Goal: Task Accomplishment & Management: Use online tool/utility

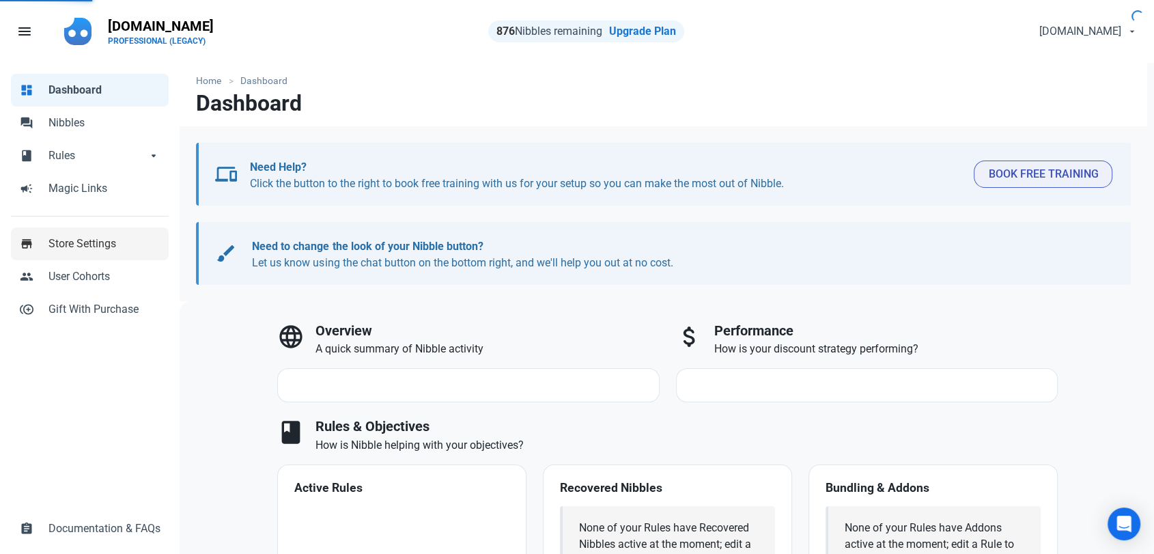
select select "7d"
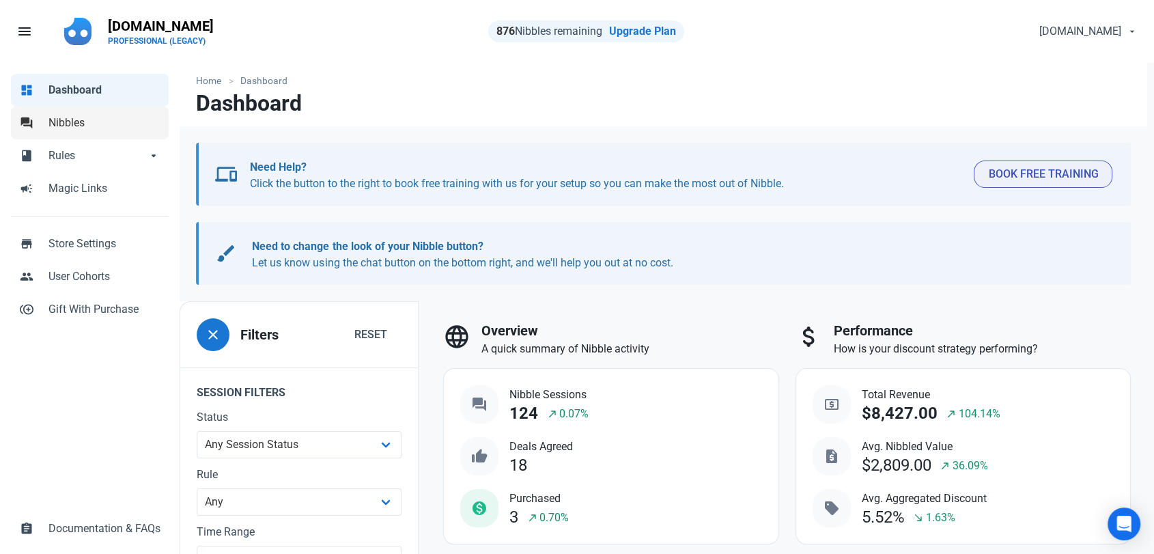
click at [74, 120] on span "Nibbles" at bounding box center [104, 123] width 112 height 16
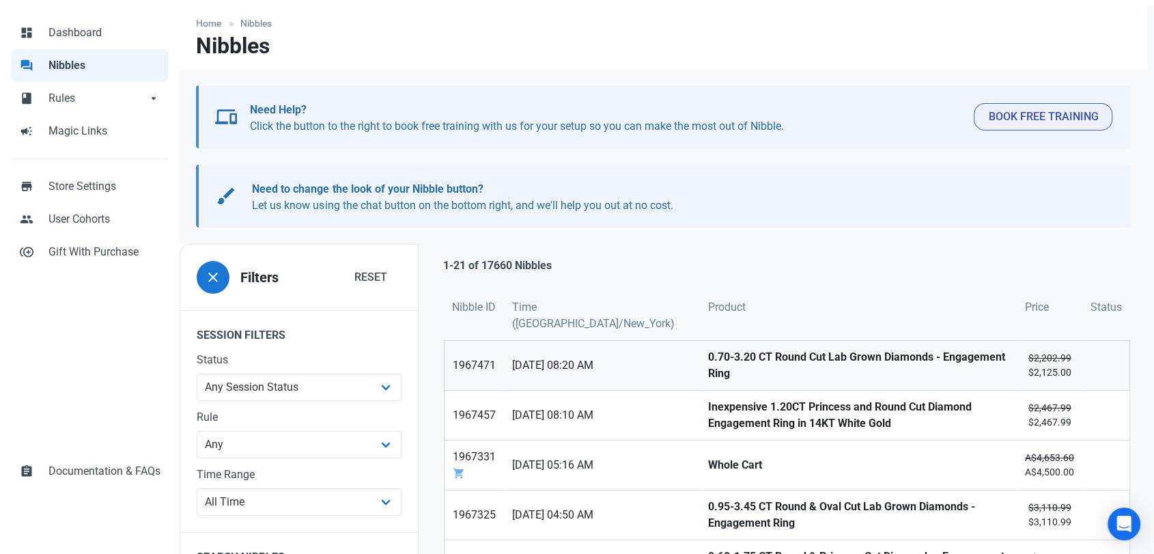
scroll to position [152, 0]
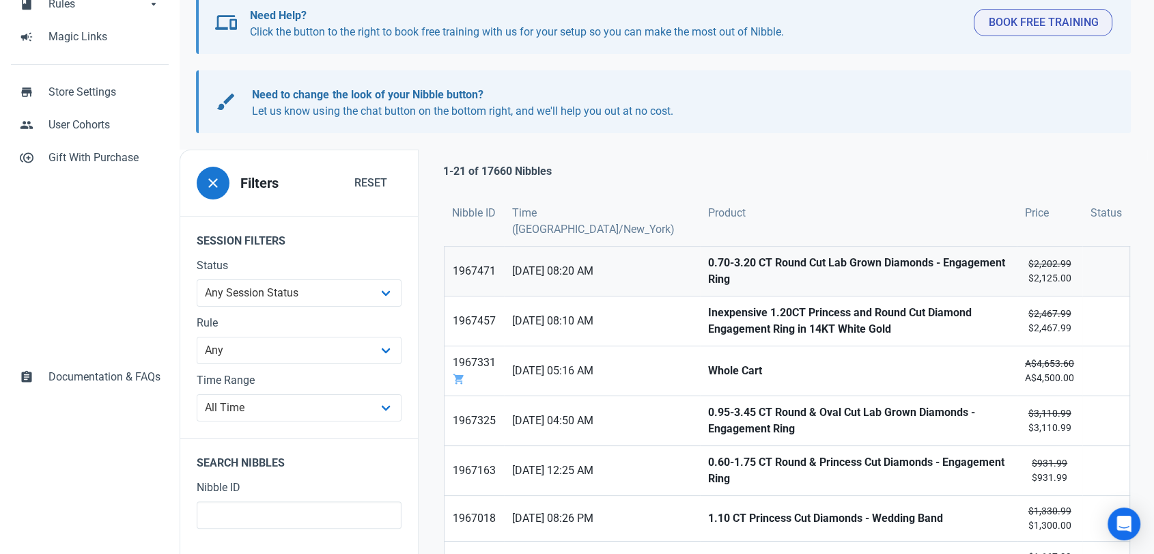
click at [708, 271] on strong "0.70-3.20 CT Round Cut Lab Grown Diamonds - Engagement Ring" at bounding box center [858, 271] width 300 height 33
click at [708, 321] on strong "Inexpensive 1.20CT Princess and Round Cut Diamond Engagement Ring in 14KT White…" at bounding box center [858, 321] width 300 height 33
click at [708, 363] on strong "Whole Cart" at bounding box center [858, 371] width 300 height 16
click at [708, 407] on strong "0.95-3.45 CT Round & Oval Cut Lab Grown Diamonds - Engagement Ring" at bounding box center [858, 420] width 300 height 33
click at [708, 457] on strong "0.60-1.75 CT Round & Princess Cut Diamonds - Engagement Ring" at bounding box center [858, 470] width 300 height 33
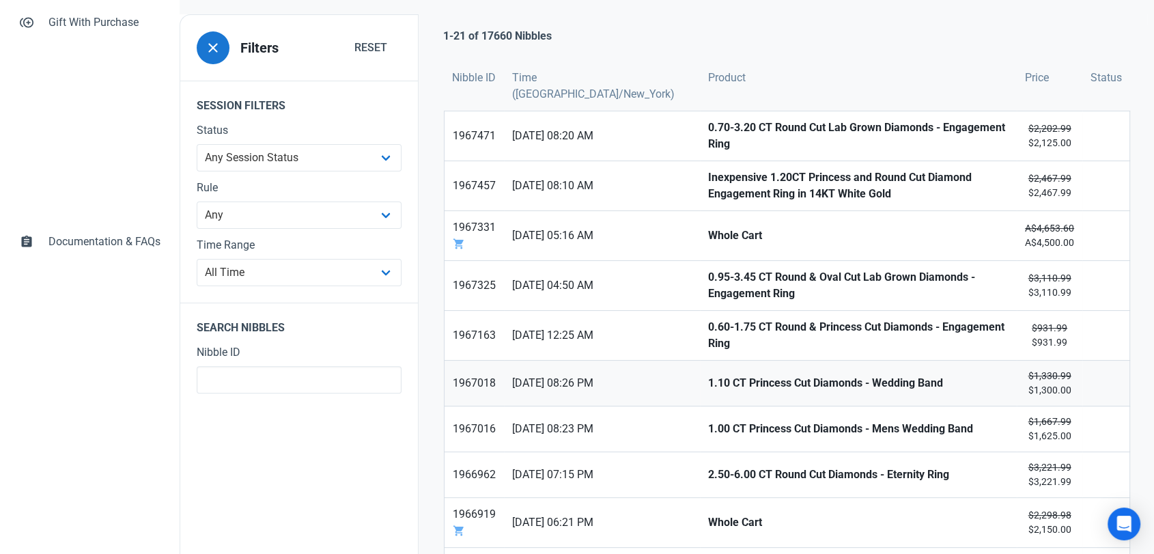
scroll to position [303, 0]
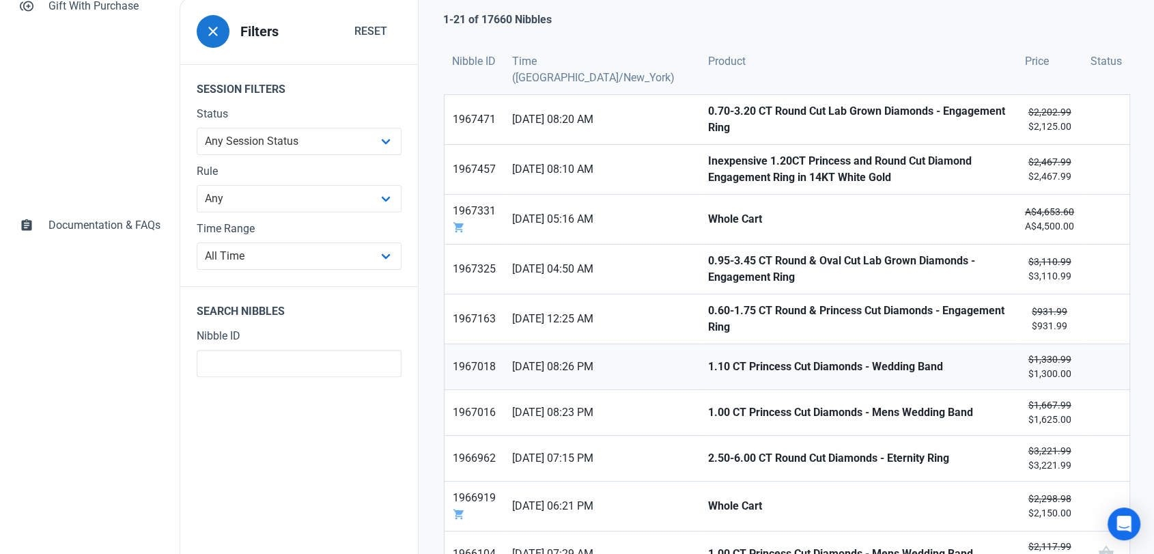
click at [708, 358] on strong "1.10 CT Princess Cut Diamonds - Wedding Band" at bounding box center [858, 366] width 300 height 16
click at [708, 404] on strong "1.00 CT Princess Cut Diamonds - Mens Wedding Band" at bounding box center [858, 412] width 300 height 16
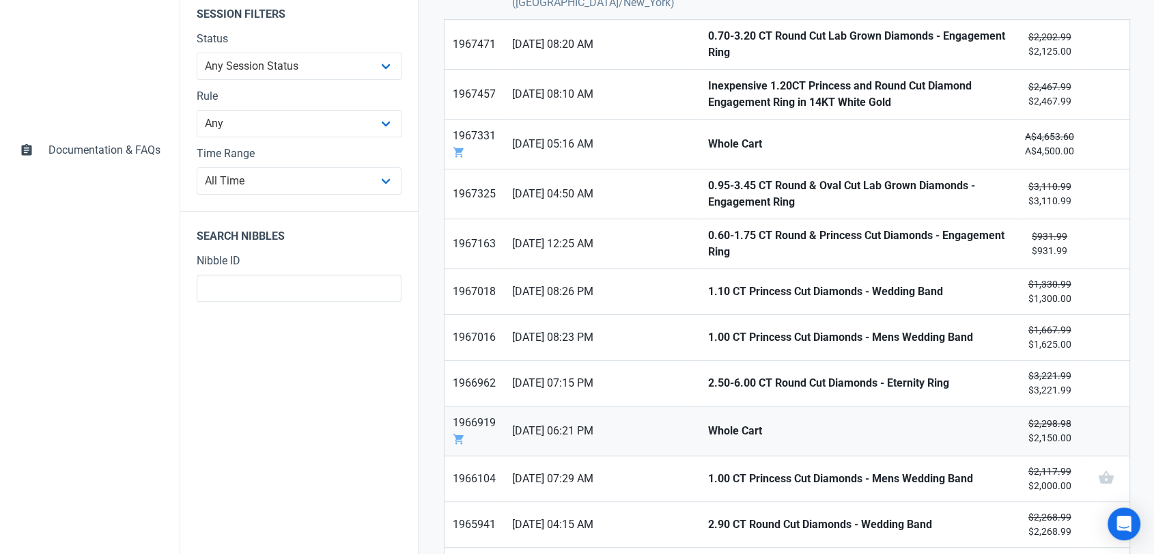
scroll to position [379, 0]
click at [708, 422] on strong "Whole Cart" at bounding box center [858, 430] width 300 height 16
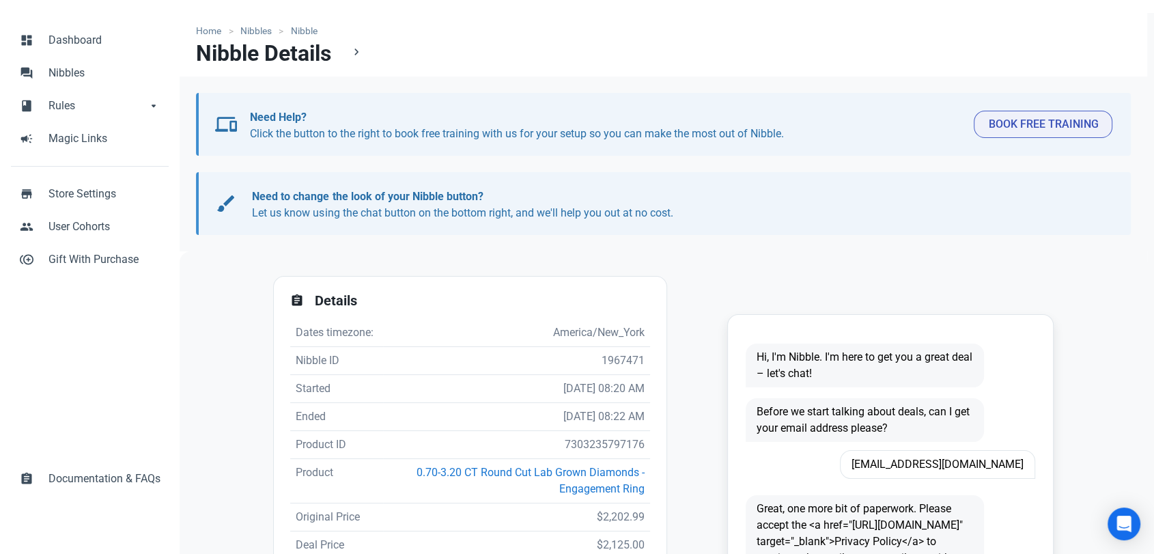
scroll to position [152, 0]
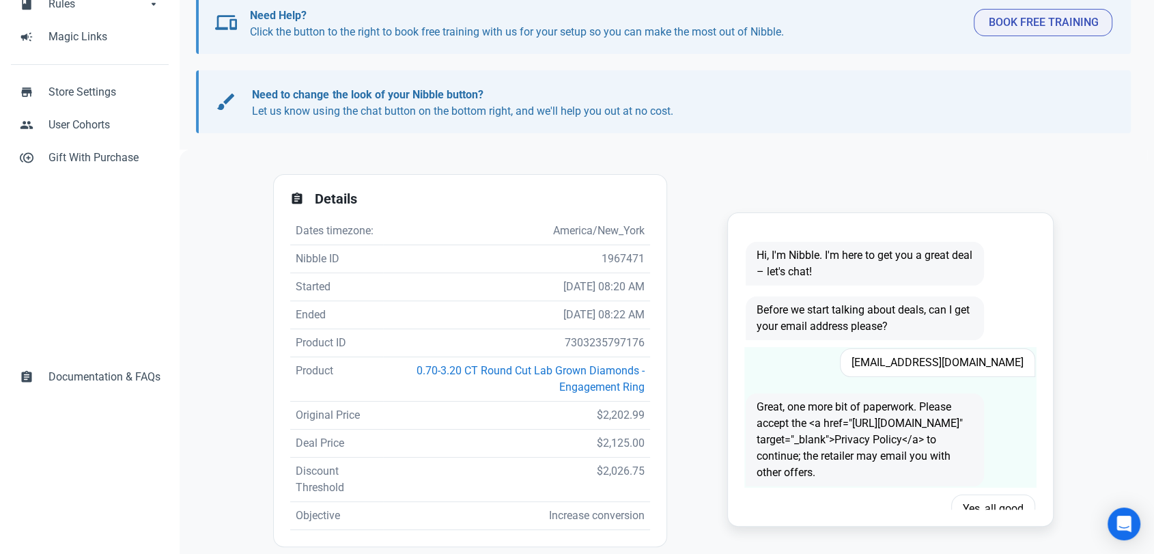
click at [895, 362] on span "mgoncalves428@gmail.com" at bounding box center [937, 362] width 195 height 29
click at [896, 362] on span "mgoncalves428@gmail.com" at bounding box center [937, 362] width 195 height 29
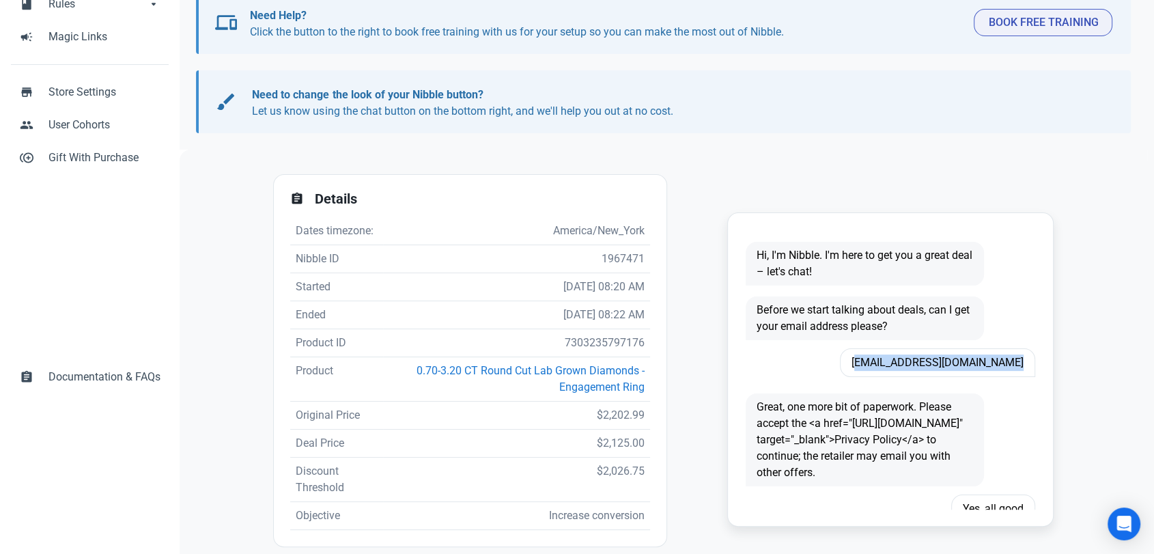
copy span "mgoncalves428@gmail.com"
click at [615, 348] on td "7303235797176" at bounding box center [516, 343] width 267 height 28
copy td "7303235797176"
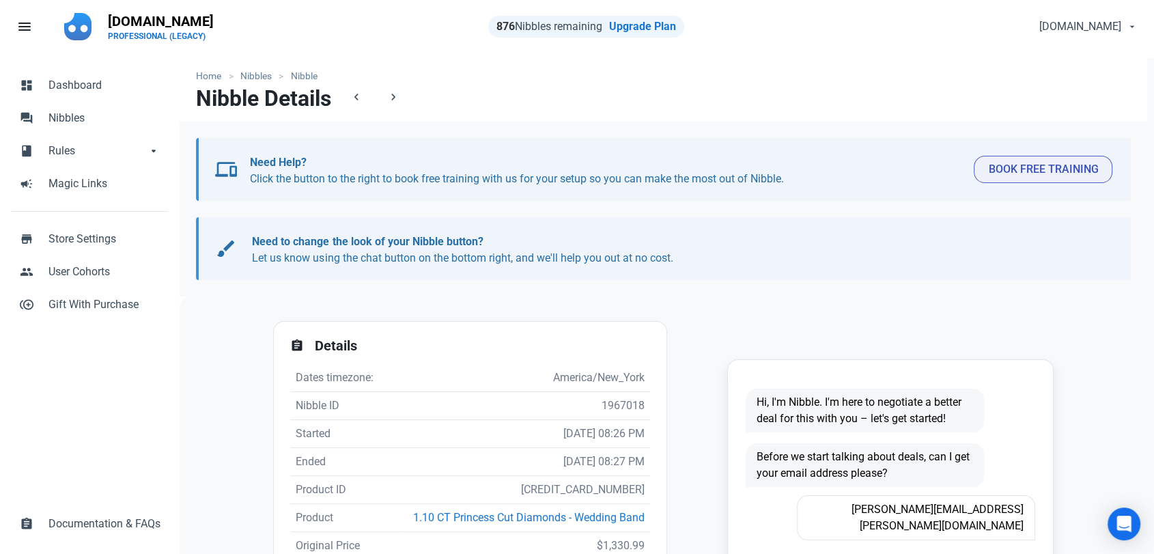
scroll to position [227, 0]
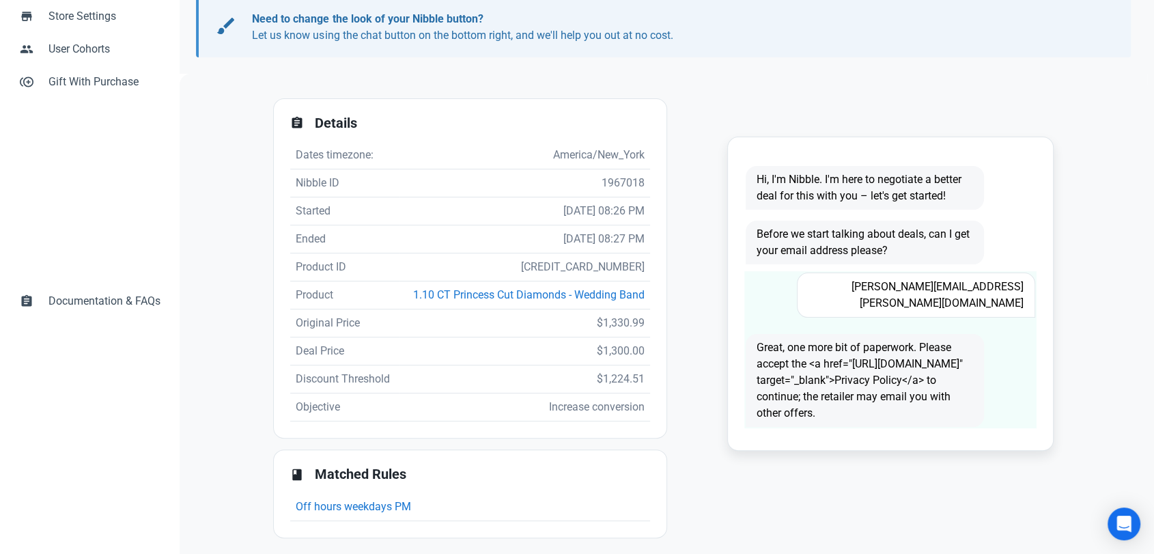
click at [921, 283] on span "[PERSON_NAME][EMAIL_ADDRESS][PERSON_NAME][DOMAIN_NAME]" at bounding box center [916, 294] width 238 height 45
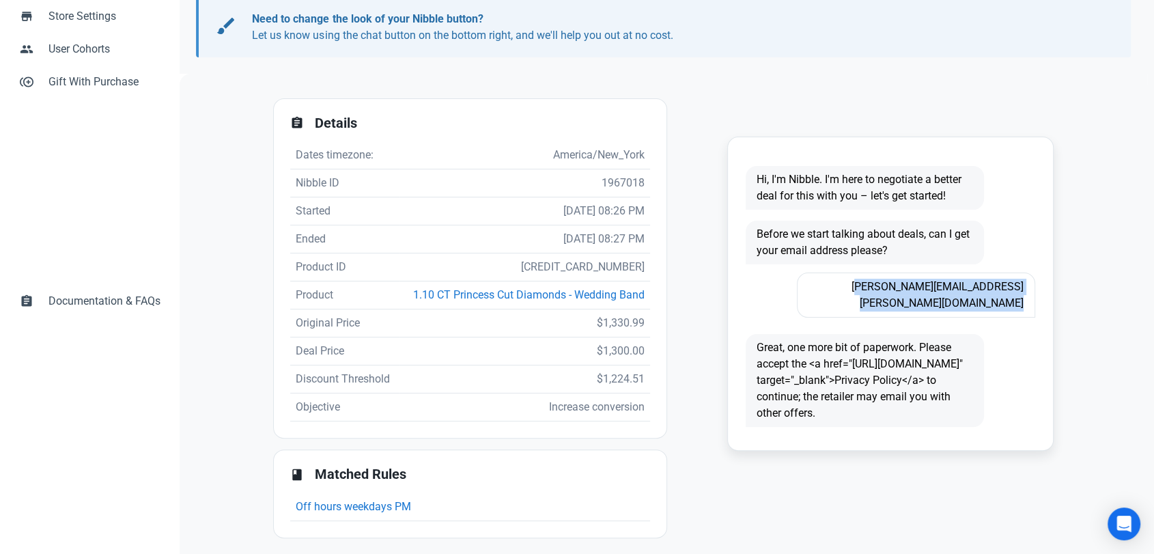
copy span "[PERSON_NAME][EMAIL_ADDRESS][PERSON_NAME][DOMAIN_NAME]"
click at [589, 266] on td "[CREDIT_CARD_NUMBER]" at bounding box center [524, 267] width 251 height 28
copy td "[CREDIT_CARD_NUMBER]"
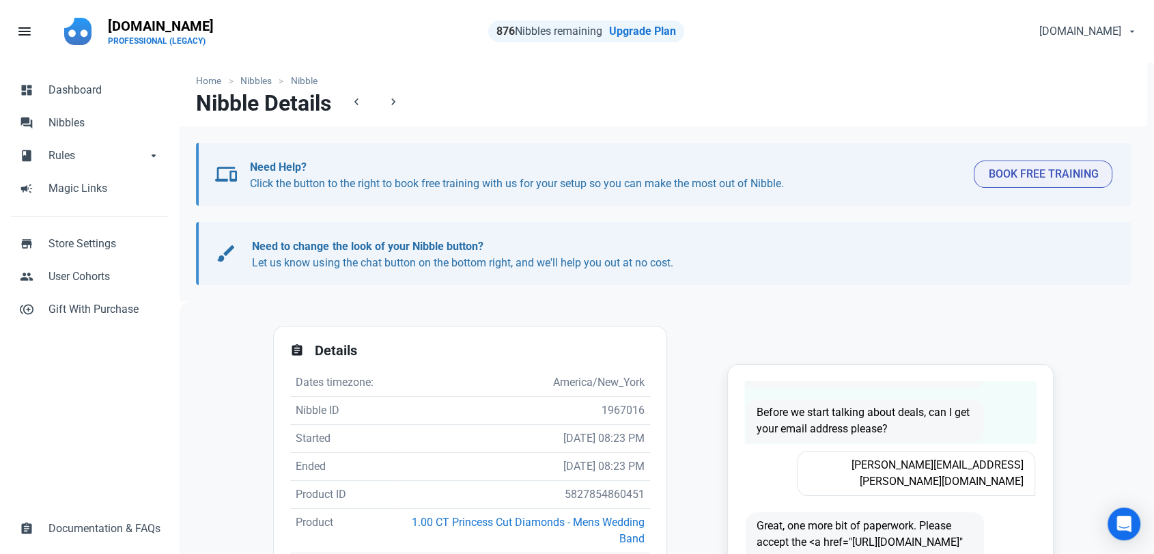
scroll to position [76, 0]
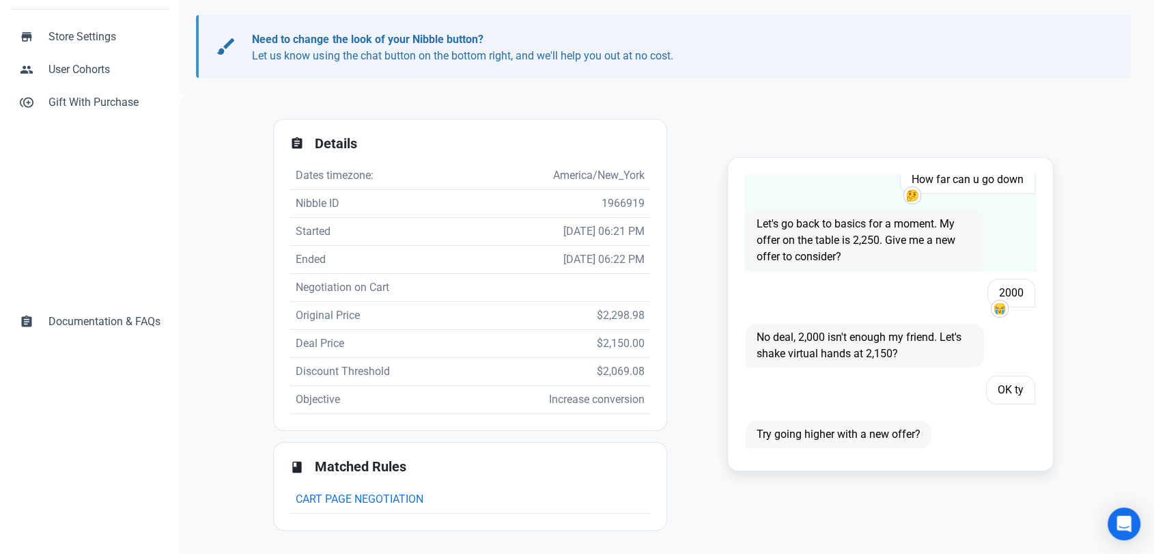
scroll to position [128, 0]
